Goal: Information Seeking & Learning: Learn about a topic

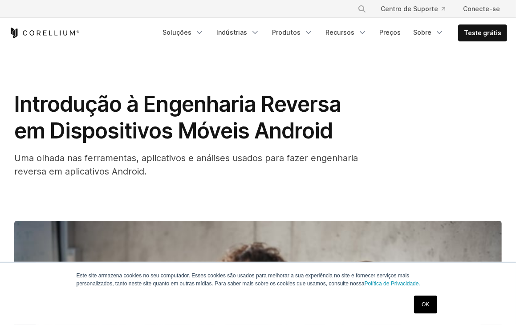
drag, startPoint x: 436, startPoint y: 308, endPoint x: 432, endPoint y: 303, distance: 5.8
click at [436, 308] on link "OK" at bounding box center [425, 305] width 23 height 18
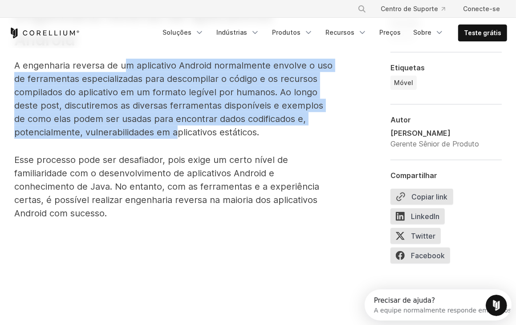
drag, startPoint x: 126, startPoint y: 69, endPoint x: 221, endPoint y: 130, distance: 112.4
click at [192, 134] on font "A engenharia reversa de um aplicativo Android normalmente envolve o uso de ferr…" at bounding box center [173, 98] width 318 height 77
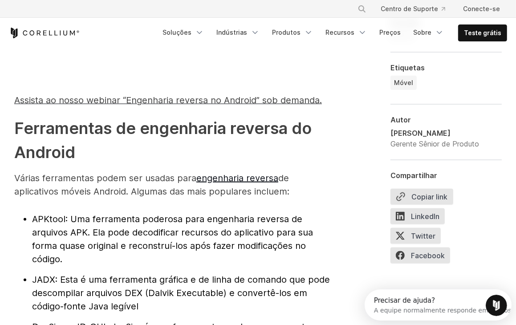
scroll to position [980, 0]
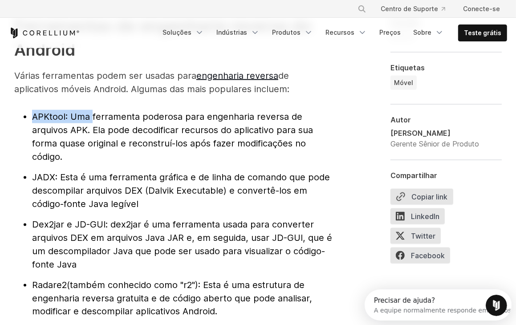
drag, startPoint x: 23, startPoint y: 119, endPoint x: 92, endPoint y: 114, distance: 68.8
click at [92, 114] on li "APKtool : Uma ferramenta poderosa para engenharia reversa de arquivos APK. Ela …" at bounding box center [183, 136] width 302 height 53
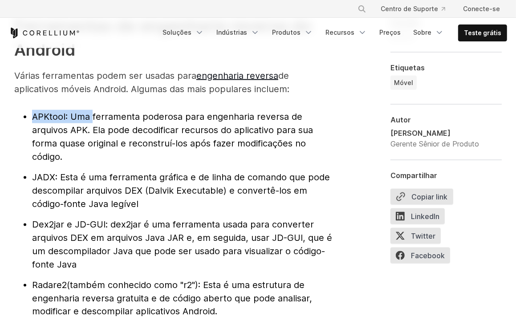
drag, startPoint x: 20, startPoint y: 175, endPoint x: 137, endPoint y: 199, distance: 119.2
click at [137, 199] on ul "APKtool : Uma ferramenta poderosa para engenharia reversa de arquivos APK. Ela …" at bounding box center [174, 244] width 320 height 269
click at [151, 199] on li "JADX : Esta é uma ferramenta gráfica e de linha de comando que pode descompilar…" at bounding box center [183, 191] width 302 height 40
drag, startPoint x: 53, startPoint y: 174, endPoint x: 20, endPoint y: 162, distance: 35.9
click at [20, 162] on ul "APKtool : Uma ferramenta poderosa para engenharia reversa de arquivos APK. Ela …" at bounding box center [174, 244] width 320 height 269
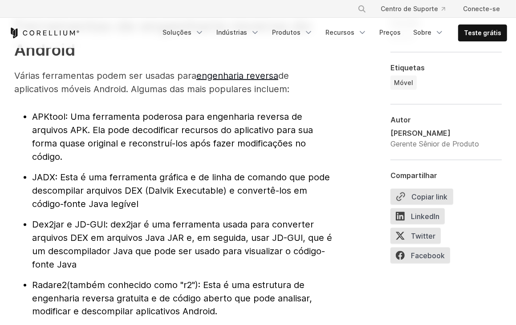
click at [167, 178] on font ": Esta é uma ferramenta gráfica e de linha de comando que pode descompilar arqu…" at bounding box center [181, 190] width 298 height 37
